Goal: Task Accomplishment & Management: Use online tool/utility

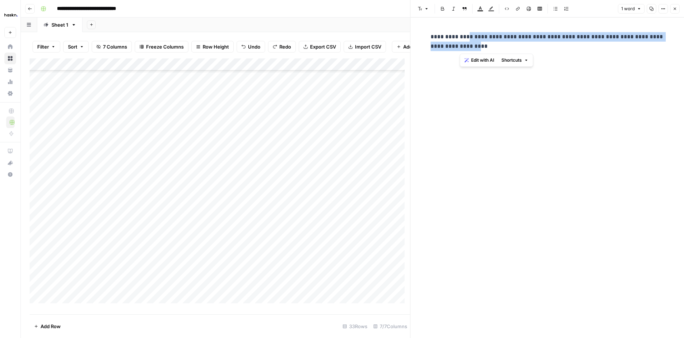
scroll to position [178, 0]
click at [675, 7] on icon "button" at bounding box center [674, 9] width 4 height 4
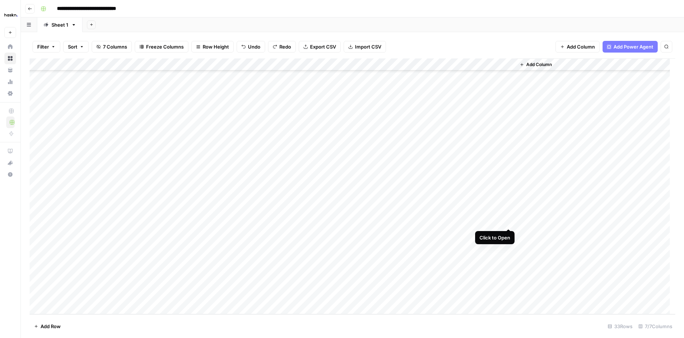
click at [510, 222] on div "Add Column" at bounding box center [352, 186] width 645 height 256
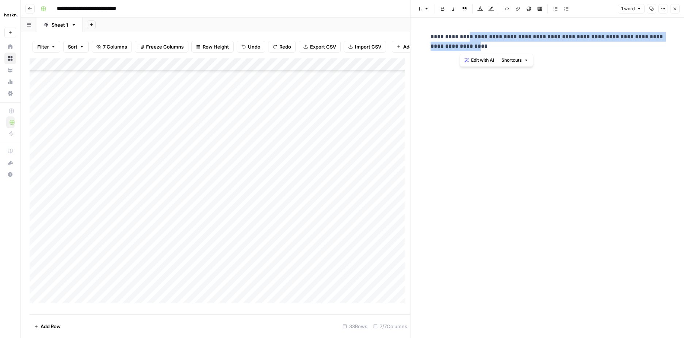
drag, startPoint x: 458, startPoint y: 35, endPoint x: 488, endPoint y: 43, distance: 30.5
click at [488, 43] on p "**********" at bounding box center [547, 41] width 234 height 19
copy p "**********"
click at [680, 8] on button "Close" at bounding box center [682, 8] width 9 height 9
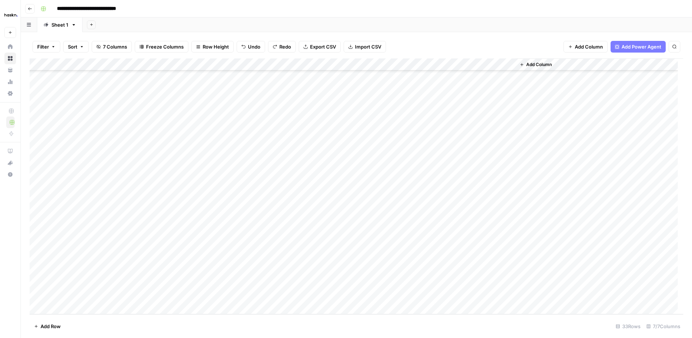
click at [269, 220] on div "Add Column" at bounding box center [356, 186] width 653 height 256
click at [268, 220] on div "Add Column" at bounding box center [356, 186] width 653 height 256
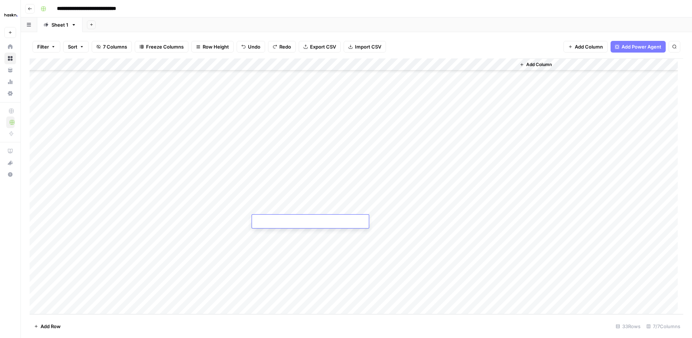
type textarea "**********"
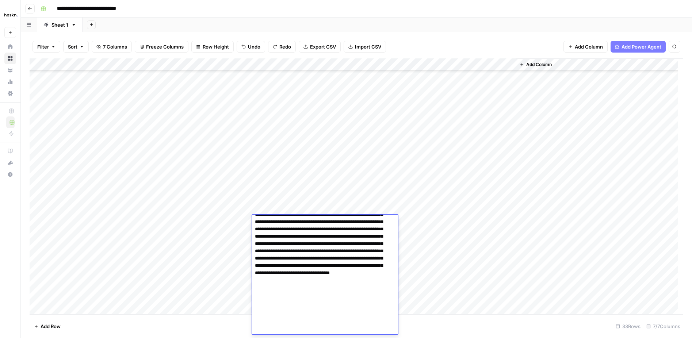
drag, startPoint x: 166, startPoint y: 221, endPoint x: 216, endPoint y: 226, distance: 50.3
click at [169, 220] on div "Add Column" at bounding box center [356, 186] width 653 height 256
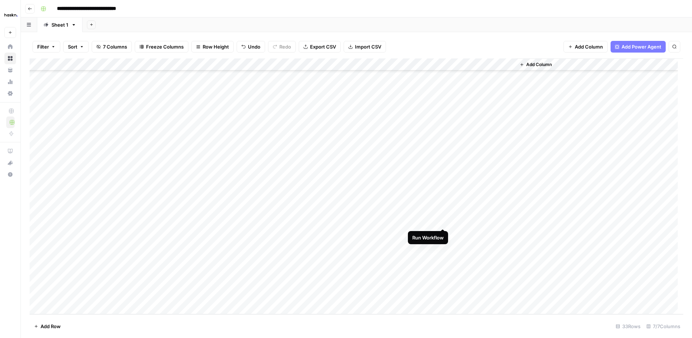
click at [441, 220] on div "Add Column" at bounding box center [356, 186] width 653 height 256
click at [444, 220] on div "Add Column" at bounding box center [356, 186] width 653 height 256
click at [459, 338] on html "**********" at bounding box center [346, 169] width 692 height 338
click at [487, 257] on div "Add Column" at bounding box center [356, 186] width 653 height 256
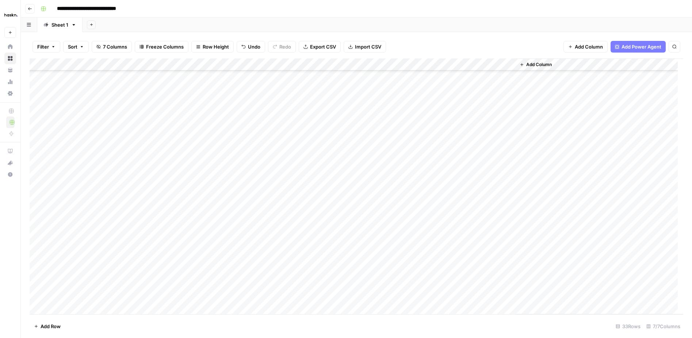
click at [413, 225] on div "Add Column" at bounding box center [356, 186] width 653 height 256
click at [431, 222] on div "Add Column" at bounding box center [356, 186] width 653 height 256
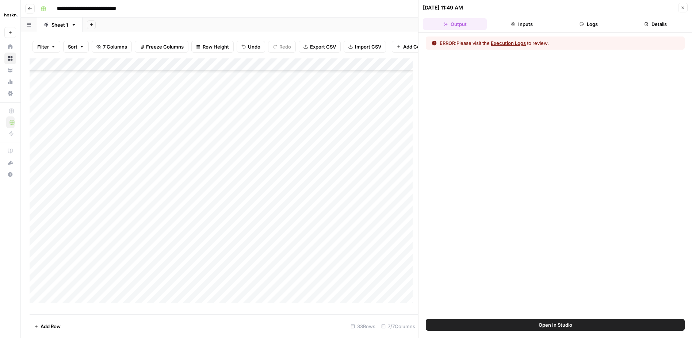
click at [579, 24] on icon "button" at bounding box center [581, 24] width 4 height 4
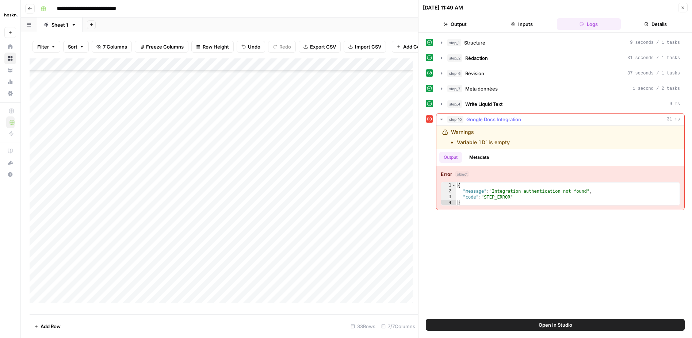
click at [508, 119] on span "Google Docs Integration" at bounding box center [493, 119] width 55 height 7
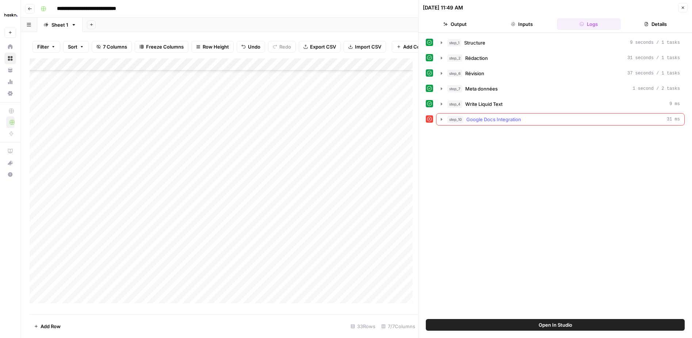
click at [507, 119] on span "Google Docs Integration" at bounding box center [493, 119] width 55 height 7
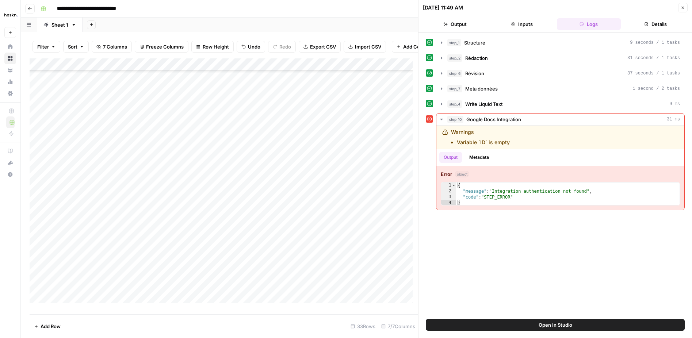
click at [59, 225] on div "Add Column" at bounding box center [224, 183] width 388 height 250
click at [678, 9] on button "Close" at bounding box center [682, 7] width 9 height 9
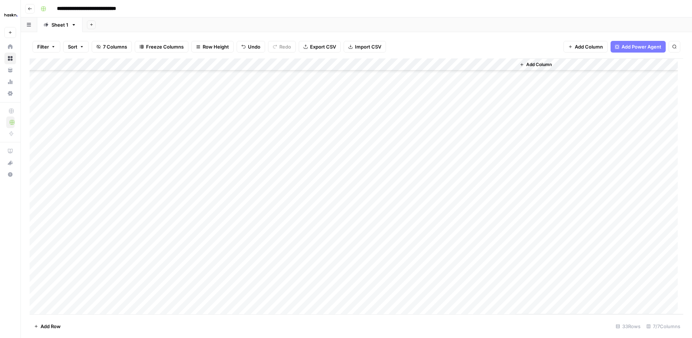
click at [74, 225] on div "Add Column" at bounding box center [356, 186] width 653 height 256
click at [74, 225] on textarea "**" at bounding box center [113, 223] width 117 height 10
type textarea "**"
click at [444, 222] on div "Add Column" at bounding box center [356, 186] width 653 height 256
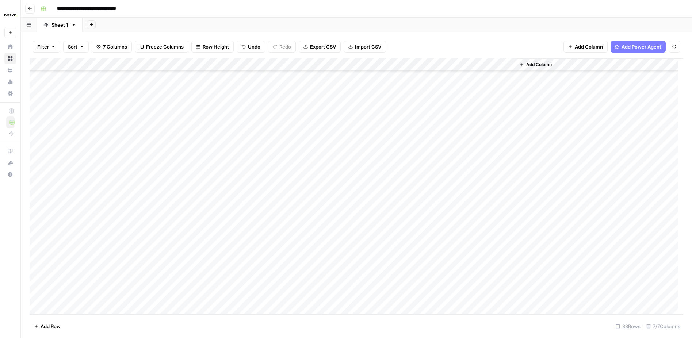
click at [501, 212] on div "Add Column" at bounding box center [356, 186] width 653 height 256
click at [470, 223] on div "Add Column" at bounding box center [356, 186] width 653 height 256
click at [238, 285] on div "Add Column" at bounding box center [356, 186] width 653 height 256
click at [138, 224] on div "Add Column" at bounding box center [356, 186] width 653 height 256
click at [434, 65] on div "Add Column" at bounding box center [356, 186] width 653 height 256
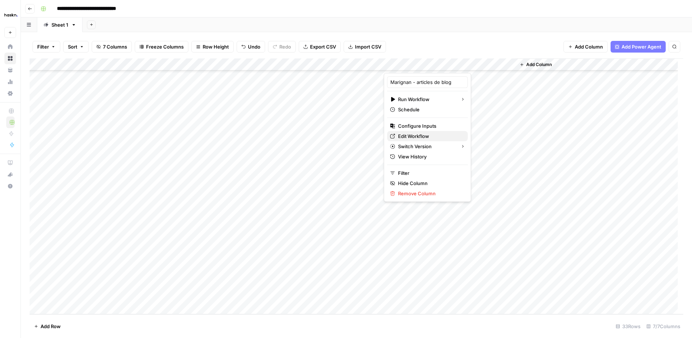
click at [429, 138] on span "Edit Workflow" at bounding box center [430, 135] width 64 height 7
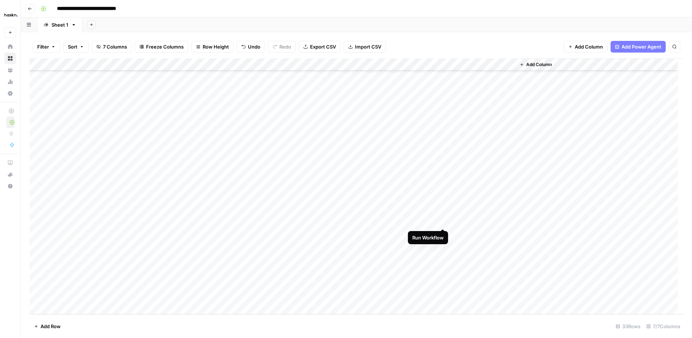
click at [441, 222] on div "Add Column" at bounding box center [356, 186] width 653 height 256
click at [435, 221] on div "Add Column" at bounding box center [356, 186] width 653 height 256
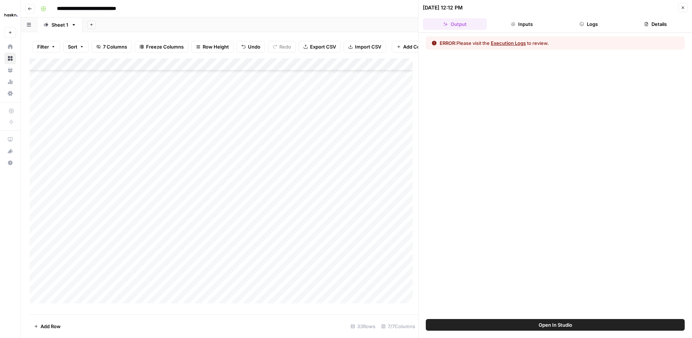
click at [574, 23] on button "Logs" at bounding box center [589, 24] width 64 height 12
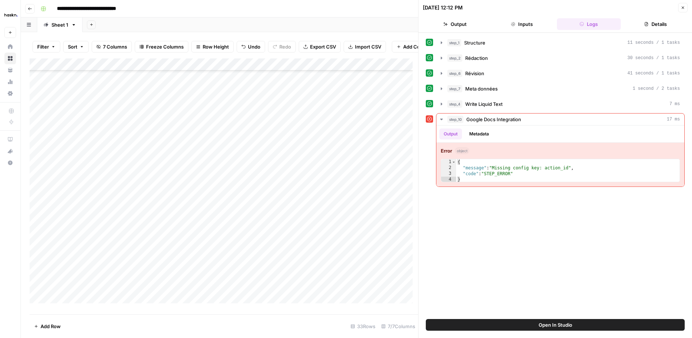
click at [680, 8] on icon "button" at bounding box center [682, 7] width 4 height 4
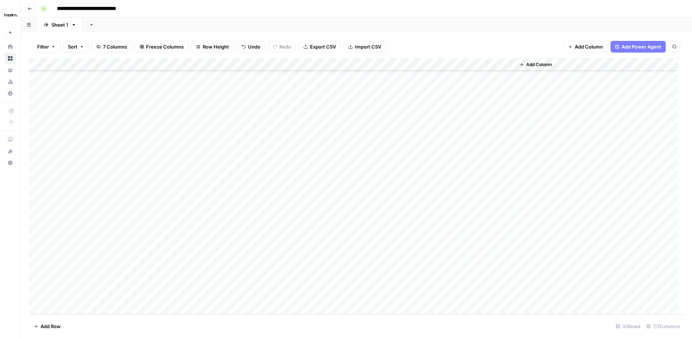
click at [434, 64] on div "Add Column" at bounding box center [356, 186] width 653 height 256
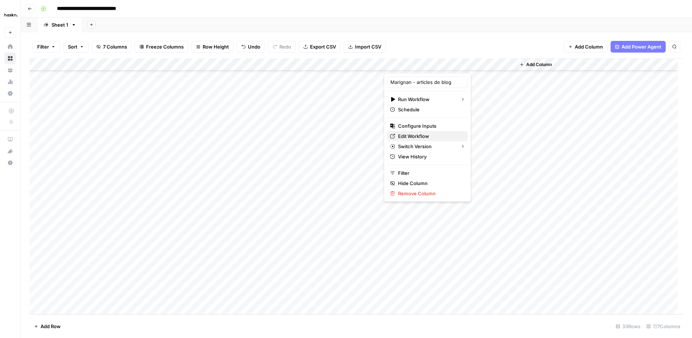
click at [424, 132] on span "Edit Workflow" at bounding box center [430, 135] width 64 height 7
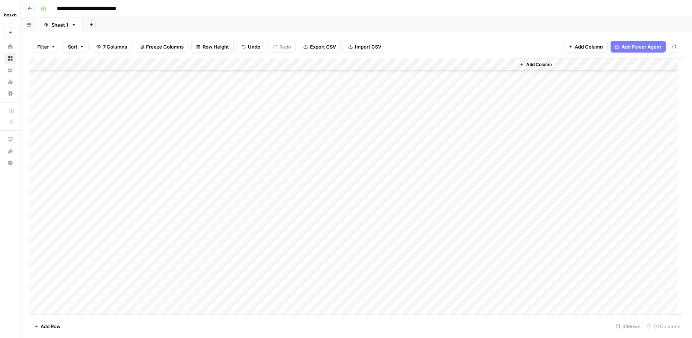
click at [87, 141] on div "Add Column" at bounding box center [356, 186] width 653 height 256
click at [79, 219] on div "Add Column" at bounding box center [356, 186] width 653 height 256
click at [72, 223] on div "Add Column" at bounding box center [356, 186] width 653 height 256
click at [443, 222] on div "Add Column" at bounding box center [356, 186] width 653 height 256
click at [441, 222] on div "Add Column" at bounding box center [356, 186] width 653 height 256
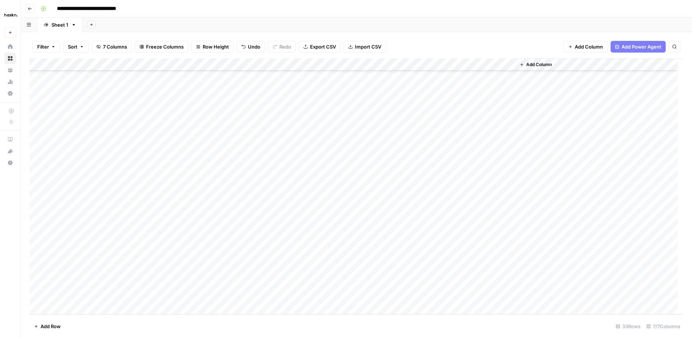
click at [441, 222] on div "Add Column" at bounding box center [356, 186] width 653 height 256
click at [430, 222] on div "Add Column" at bounding box center [356, 186] width 653 height 256
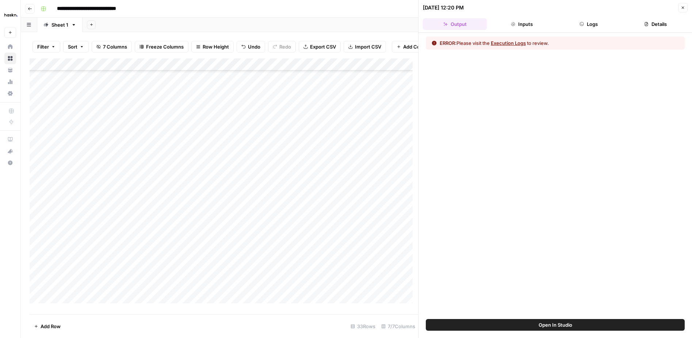
click at [591, 21] on button "Logs" at bounding box center [589, 24] width 64 height 12
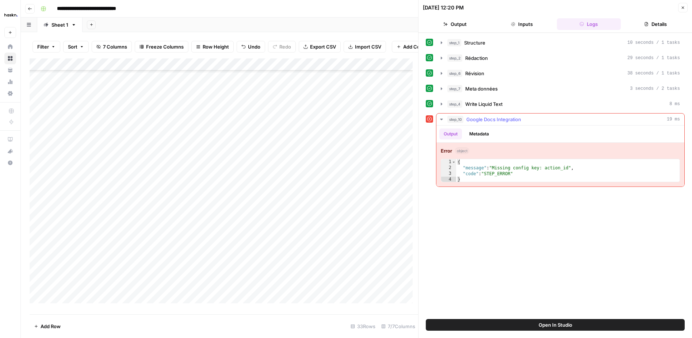
type textarea "**********"
click at [535, 169] on div "{ "message" : "Missing config key: action_id" , "code" : "STEP_ERROR" }" at bounding box center [567, 176] width 223 height 35
click at [484, 185] on div "**********" at bounding box center [560, 165] width 248 height 44
drag, startPoint x: 529, startPoint y: 327, endPoint x: 621, endPoint y: 308, distance: 94.1
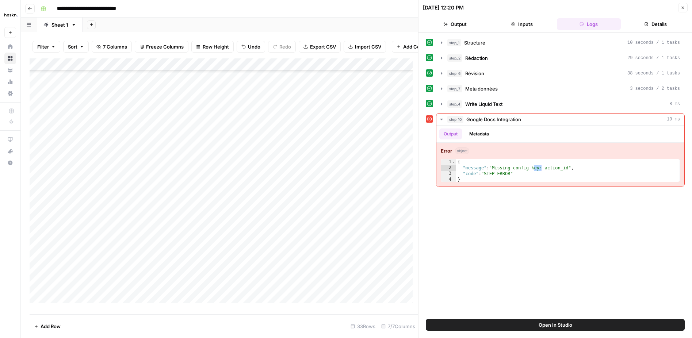
click at [621, 308] on div "**********" at bounding box center [554, 185] width 273 height 305
click at [442, 119] on icon "button" at bounding box center [441, 119] width 6 height 6
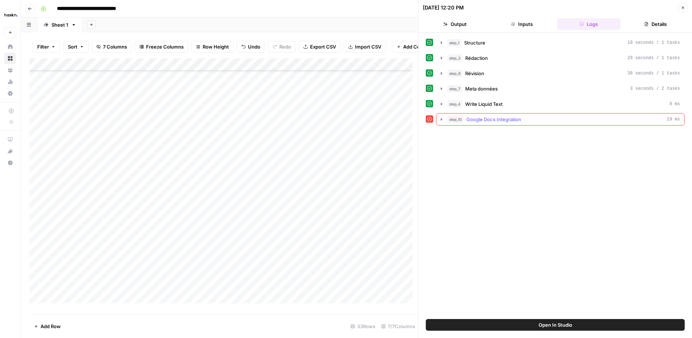
click at [442, 119] on icon "button" at bounding box center [441, 119] width 6 height 6
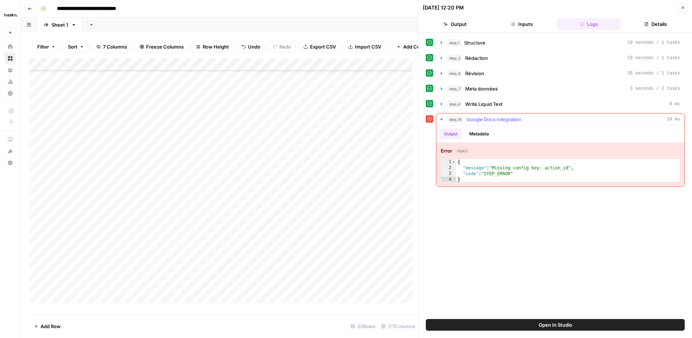
click at [484, 120] on span "Google Docs Integration" at bounding box center [493, 119] width 55 height 7
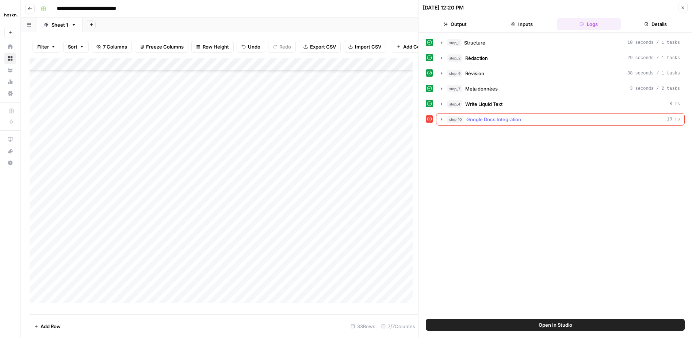
click at [484, 120] on span "Google Docs Integration" at bounding box center [493, 119] width 55 height 7
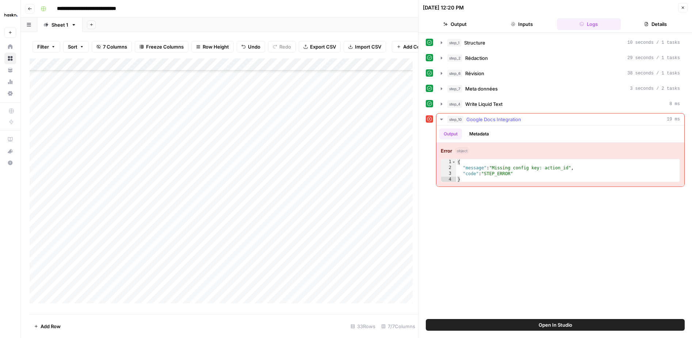
drag, startPoint x: 482, startPoint y: 140, endPoint x: 480, endPoint y: 130, distance: 9.8
click at [482, 139] on div "Output Metadata" at bounding box center [560, 134] width 248 height 17
click at [480, 130] on button "Metadata" at bounding box center [479, 133] width 28 height 11
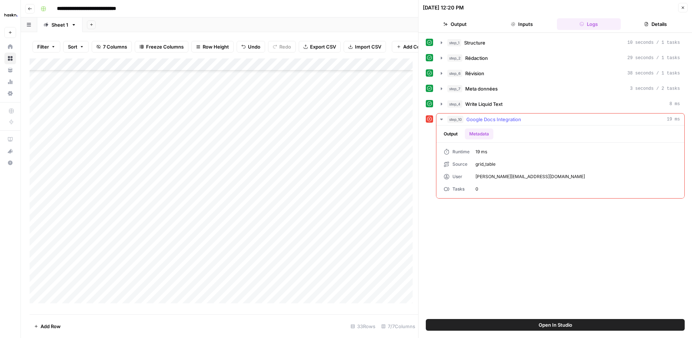
click at [453, 133] on button "Output" at bounding box center [450, 133] width 23 height 11
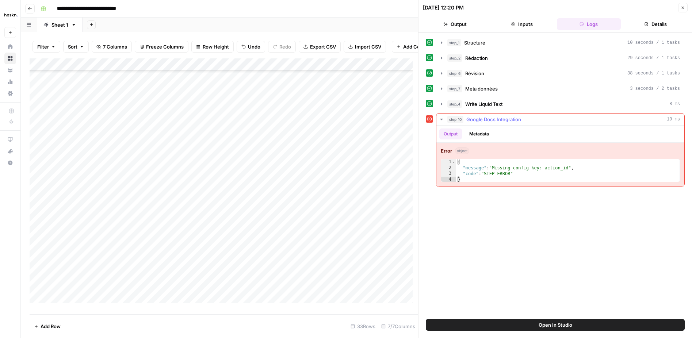
type textarea "**********"
click at [485, 176] on div "{ "message" : "Missing config key: action_id" , "code" : "STEP_ERROR" }" at bounding box center [567, 176] width 223 height 35
click at [682, 8] on icon "button" at bounding box center [682, 7] width 4 height 4
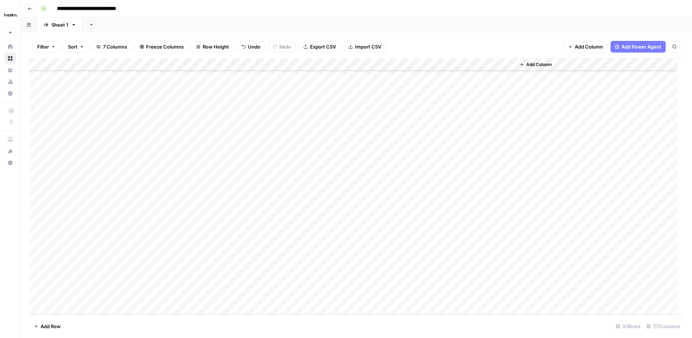
click at [435, 65] on div "Add Column" at bounding box center [356, 186] width 653 height 256
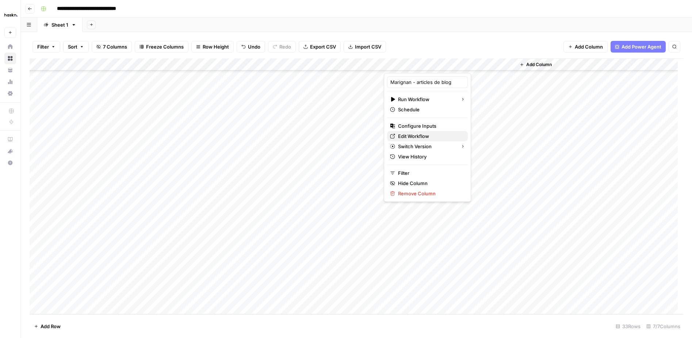
click at [415, 137] on span "Edit Workflow" at bounding box center [430, 135] width 64 height 7
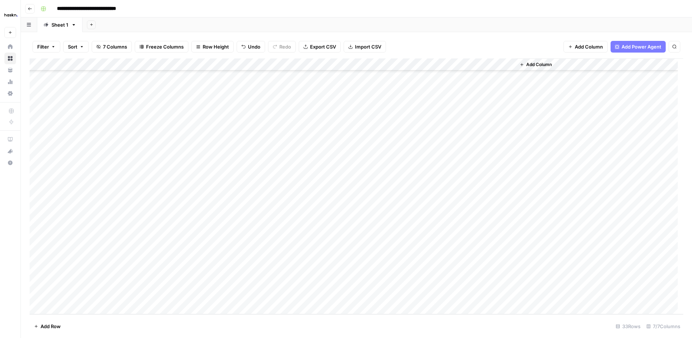
click at [441, 219] on div "Add Column" at bounding box center [356, 186] width 653 height 256
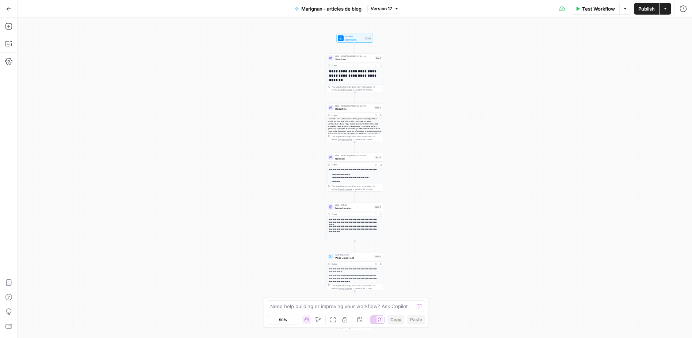
click at [293, 321] on icon "button" at bounding box center [294, 320] width 4 height 4
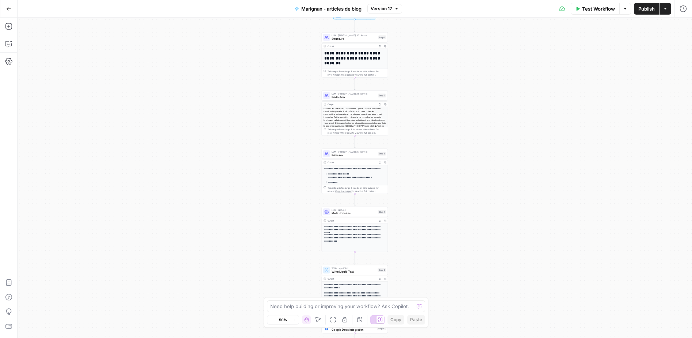
click at [293, 321] on icon "button" at bounding box center [294, 320] width 4 height 4
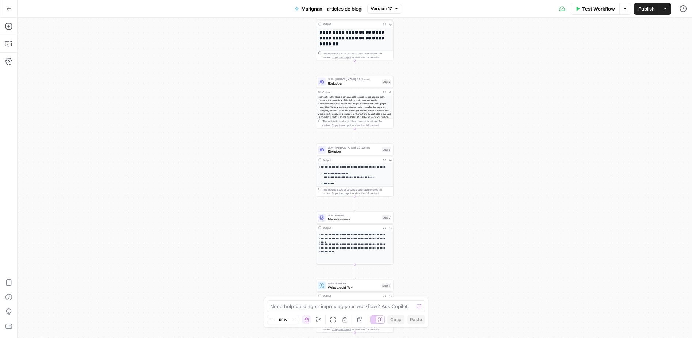
click at [293, 321] on icon "button" at bounding box center [294, 320] width 4 height 4
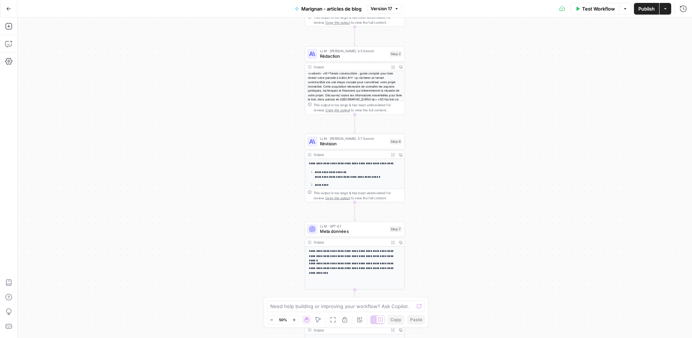
click at [293, 321] on icon "button" at bounding box center [294, 320] width 4 height 4
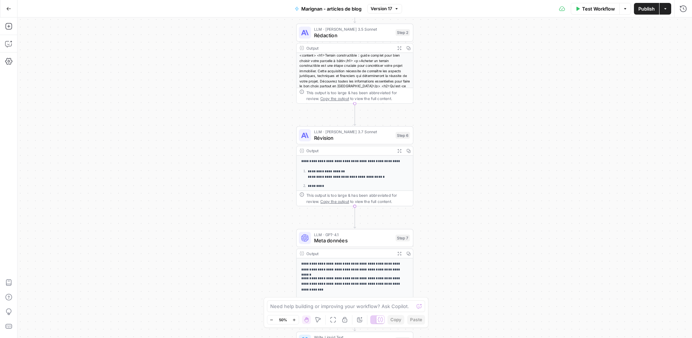
click at [293, 321] on icon "button" at bounding box center [294, 320] width 4 height 4
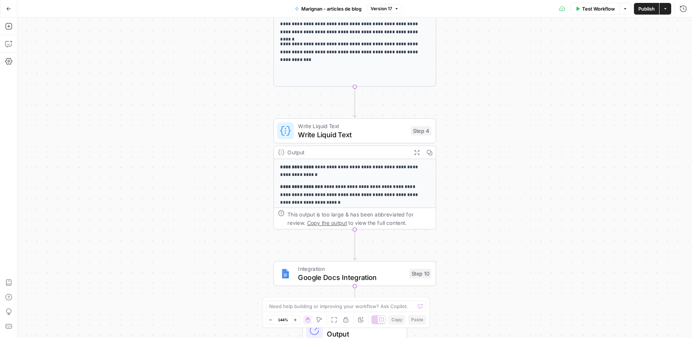
click at [293, 319] on icon "button" at bounding box center [295, 320] width 4 height 4
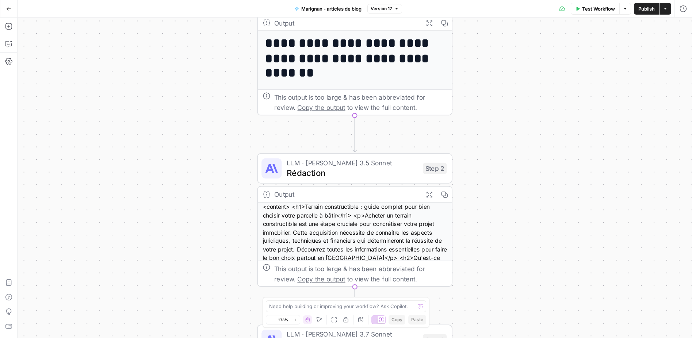
click at [271, 321] on icon "button" at bounding box center [270, 320] width 4 height 4
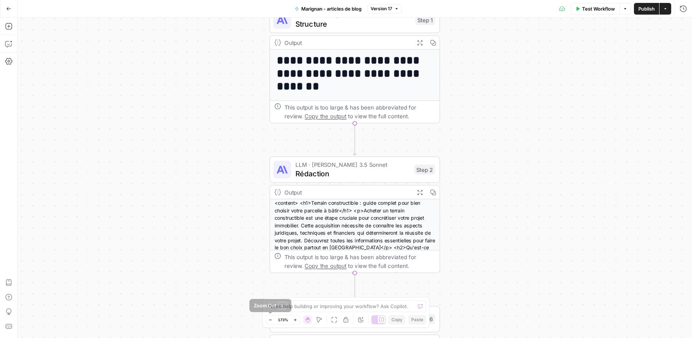
click at [271, 321] on icon "button" at bounding box center [270, 320] width 4 height 4
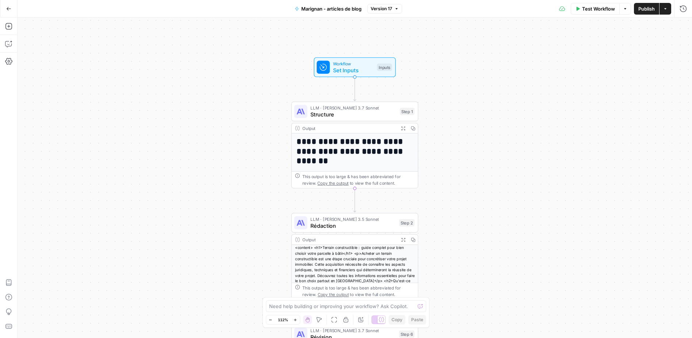
click at [561, 226] on div "**********" at bounding box center [355, 178] width 674 height 320
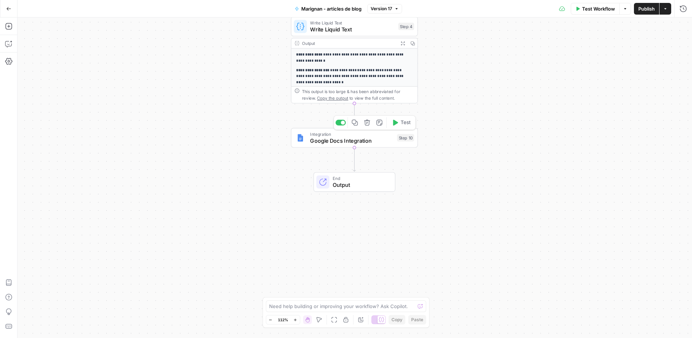
click at [395, 144] on div "Integration Google Docs Integration Step 10 Copy step Delete step Add Note Test" at bounding box center [354, 138] width 120 height 14
click at [598, 52] on div at bounding box center [620, 56] width 135 height 14
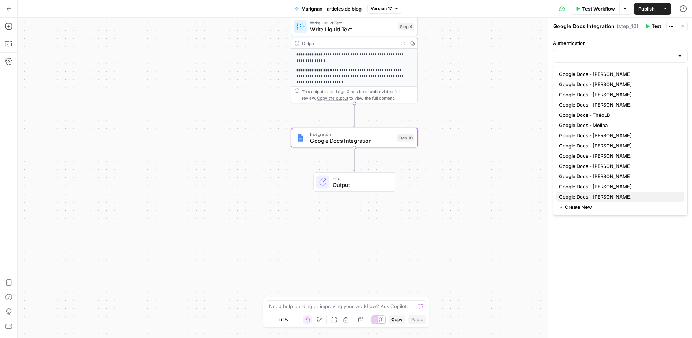
click at [610, 201] on button "Google Docs - [PERSON_NAME]" at bounding box center [620, 197] width 128 height 10
type input "Google Docs - [PERSON_NAME]"
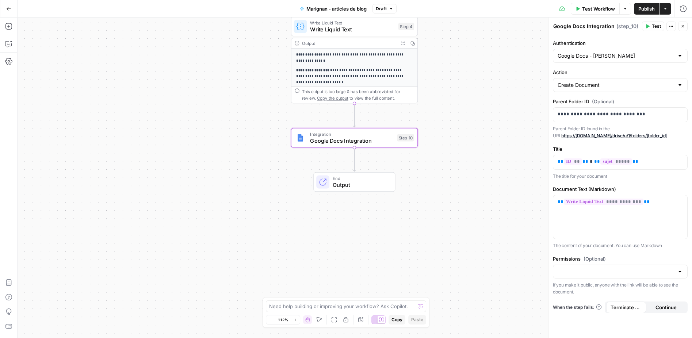
click at [649, 14] on button "Publish" at bounding box center [646, 9] width 25 height 12
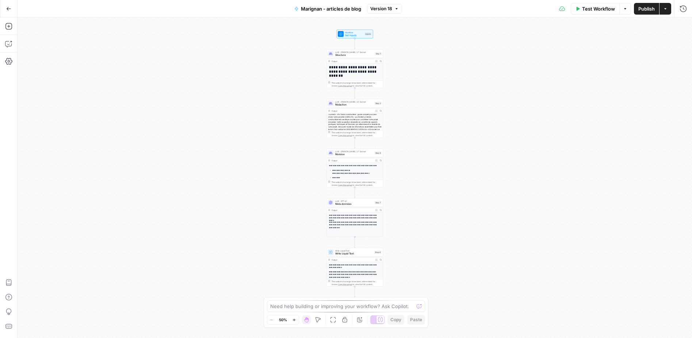
click at [292, 320] on icon "button" at bounding box center [294, 320] width 4 height 4
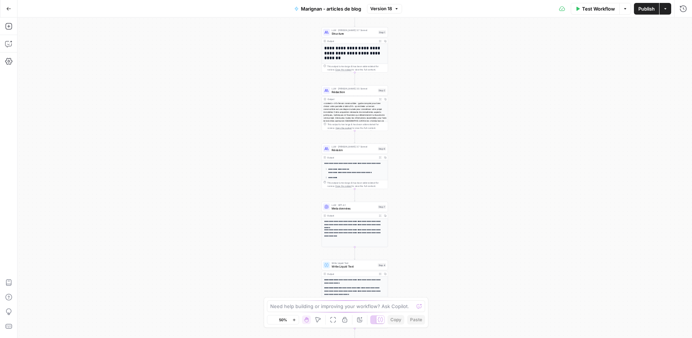
click at [292, 320] on icon "button" at bounding box center [294, 320] width 4 height 4
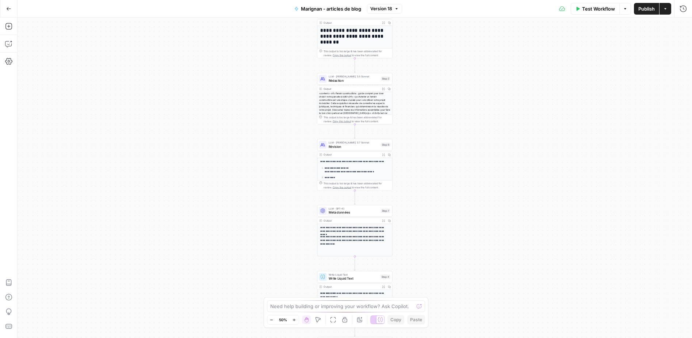
click at [292, 322] on button "Zoom In" at bounding box center [294, 319] width 9 height 9
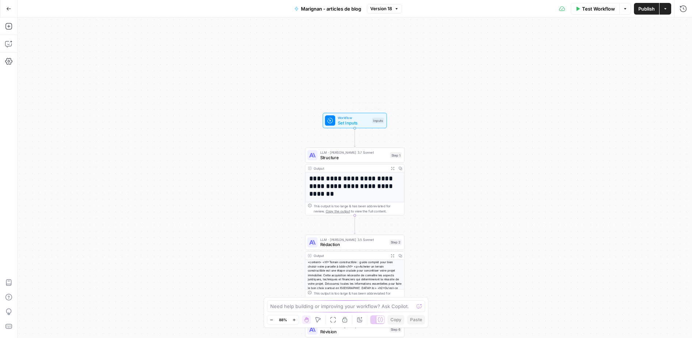
click at [339, 122] on span "Set Inputs" at bounding box center [354, 123] width 32 height 7
click at [612, 176] on input "ID (Optional)" at bounding box center [624, 175] width 114 height 7
click at [571, 177] on input "ID (Optional)" at bounding box center [624, 175] width 114 height 7
click at [682, 165] on button "Delete group" at bounding box center [681, 162] width 9 height 9
click at [666, 168] on button "Add Field" at bounding box center [613, 170] width 119 height 12
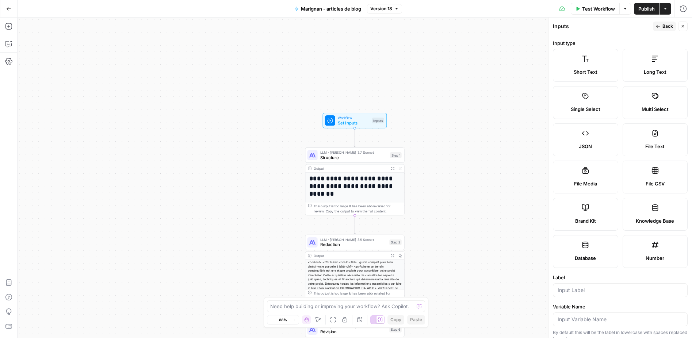
click at [600, 67] on label "Short Text" at bounding box center [585, 65] width 65 height 33
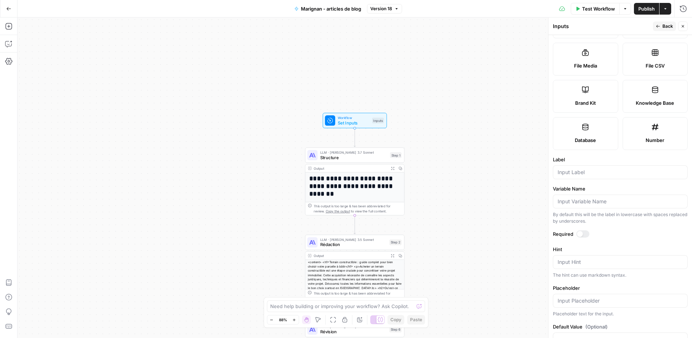
scroll to position [141, 0]
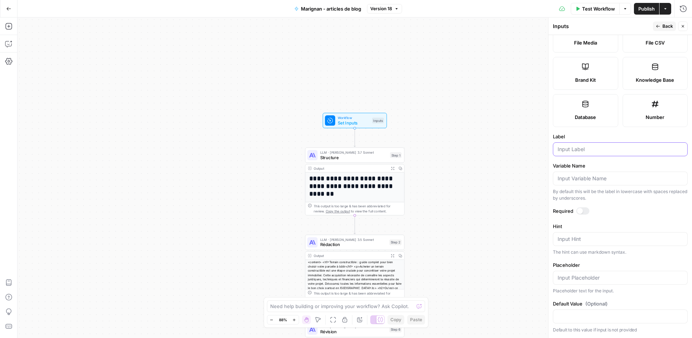
click at [582, 147] on input "Label" at bounding box center [619, 149] width 125 height 7
type input "ID"
click at [573, 175] on div at bounding box center [620, 179] width 135 height 14
click at [573, 182] on div at bounding box center [620, 179] width 135 height 14
type input "ID"
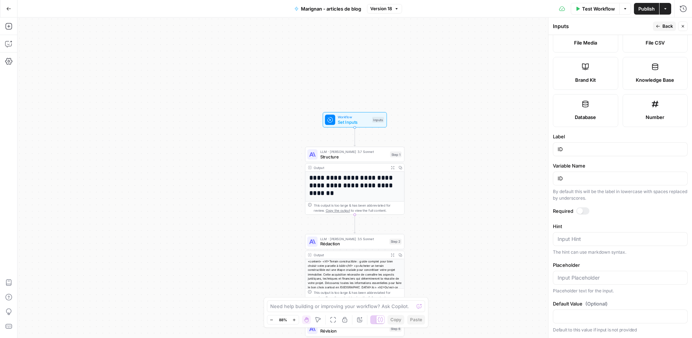
click at [663, 25] on span "Back" at bounding box center [667, 26] width 11 height 7
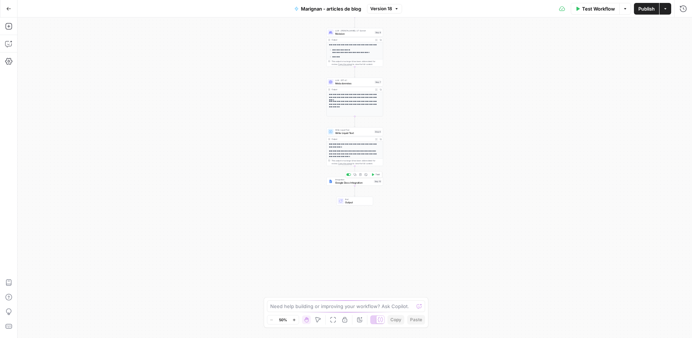
click at [344, 183] on span "Google Docs Integration" at bounding box center [353, 183] width 37 height 4
click at [609, 84] on input "Action" at bounding box center [615, 84] width 116 height 7
click at [612, 104] on span "Create Document" at bounding box center [618, 103] width 119 height 7
type input "Create Document"
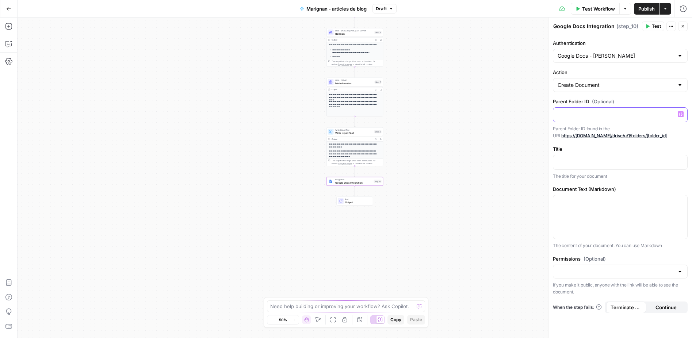
drag, startPoint x: 614, startPoint y: 113, endPoint x: 611, endPoint y: 114, distance: 3.8
click at [614, 113] on p at bounding box center [619, 114] width 125 height 7
click at [680, 114] on icon "button" at bounding box center [681, 114] width 4 height 4
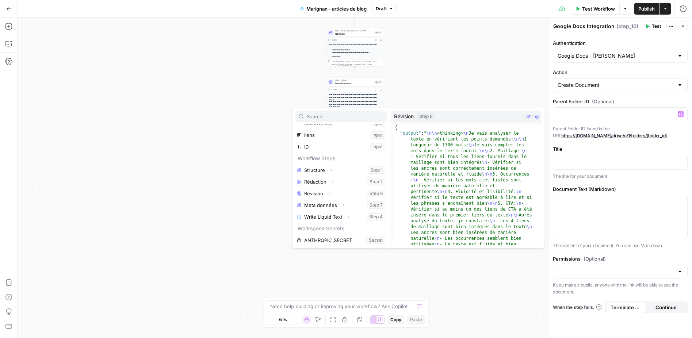
scroll to position [55, 0]
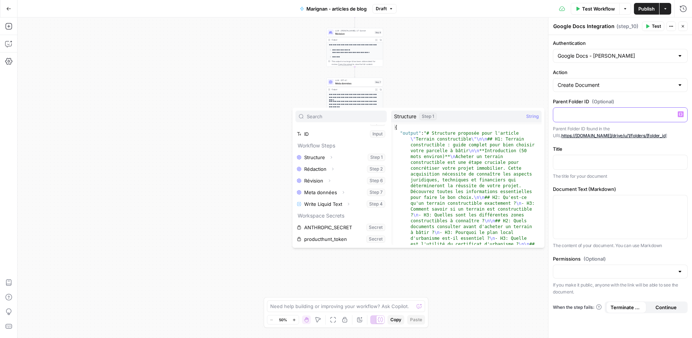
click at [570, 119] on div at bounding box center [620, 115] width 134 height 14
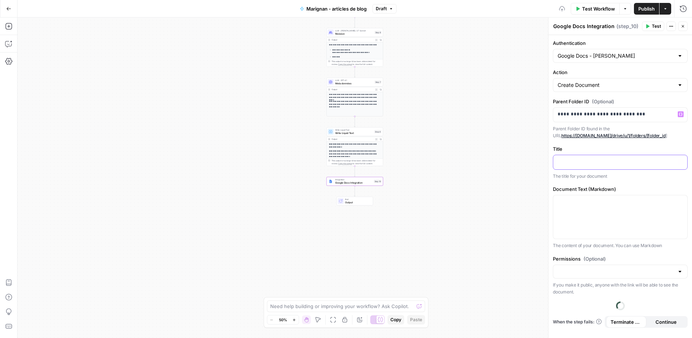
click at [587, 155] on div at bounding box center [620, 162] width 134 height 14
click at [682, 158] on p at bounding box center [619, 161] width 125 height 7
click at [681, 160] on icon "button" at bounding box center [681, 161] width 4 height 3
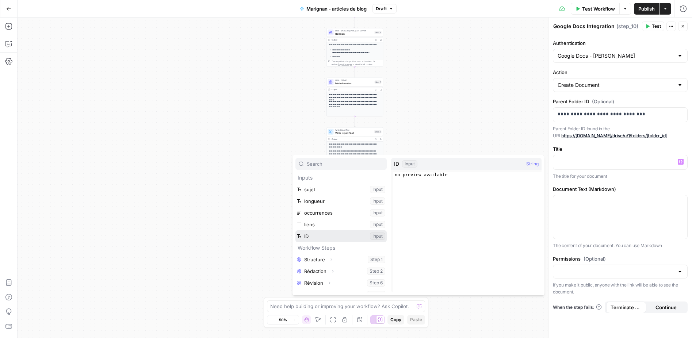
click at [319, 232] on button "Select variable ID" at bounding box center [340, 236] width 91 height 12
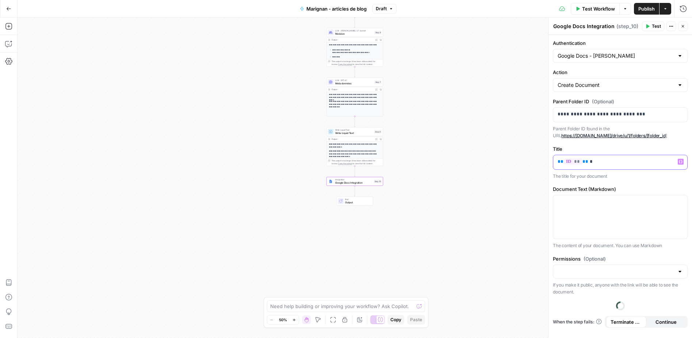
click at [676, 163] on p "** ** ** *" at bounding box center [619, 161] width 125 height 7
click at [679, 163] on button "Variables Menu" at bounding box center [680, 162] width 6 height 6
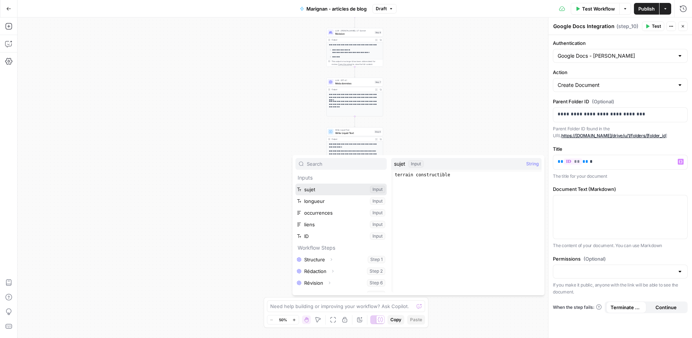
click at [335, 192] on button "Select variable sujet" at bounding box center [340, 190] width 91 height 12
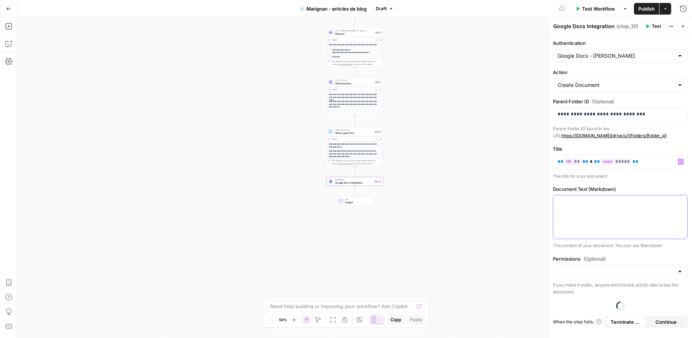
click at [616, 216] on div at bounding box center [620, 216] width 134 height 43
click at [681, 201] on icon "button" at bounding box center [681, 201] width 4 height 3
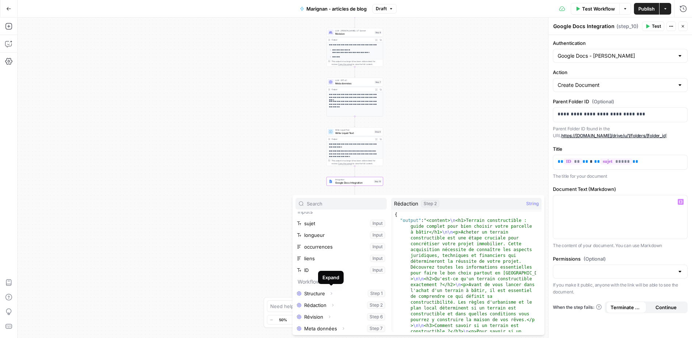
scroll to position [66, 0]
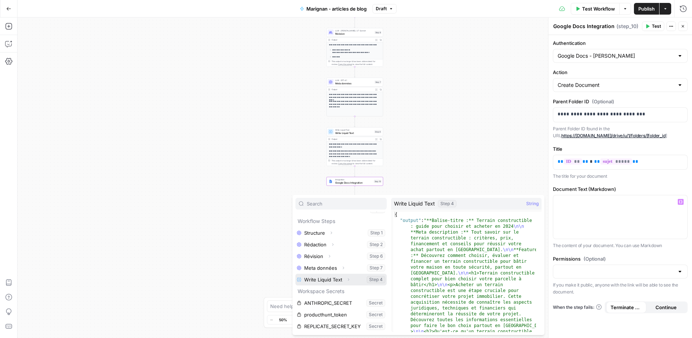
click at [344, 278] on button "Expand" at bounding box center [347, 279] width 9 height 9
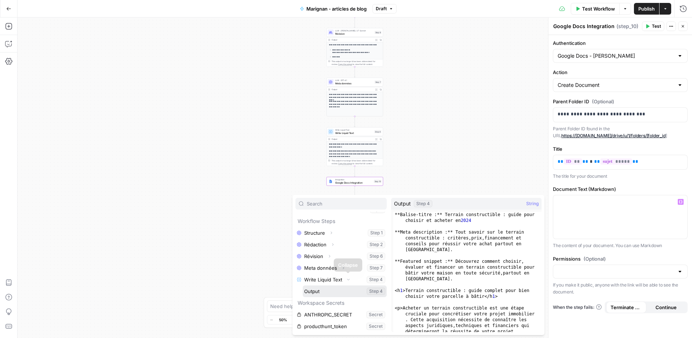
click at [337, 286] on button "Select variable Output" at bounding box center [345, 291] width 84 height 12
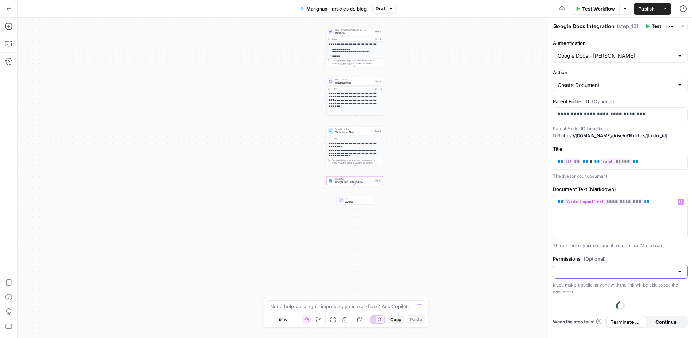
click at [598, 268] on input "Permissions (Optional)" at bounding box center [615, 271] width 116 height 7
click at [588, 254] on div "**********" at bounding box center [619, 186] width 143 height 303
drag, startPoint x: 643, startPoint y: 1, endPoint x: 644, endPoint y: 8, distance: 7.1
click at [643, 1] on div "Test Workflow Options Publish Actions Run History" at bounding box center [543, 8] width 295 height 17
click at [644, 8] on span "Publish" at bounding box center [646, 8] width 16 height 7
